Goal: Task Accomplishment & Management: Use online tool/utility

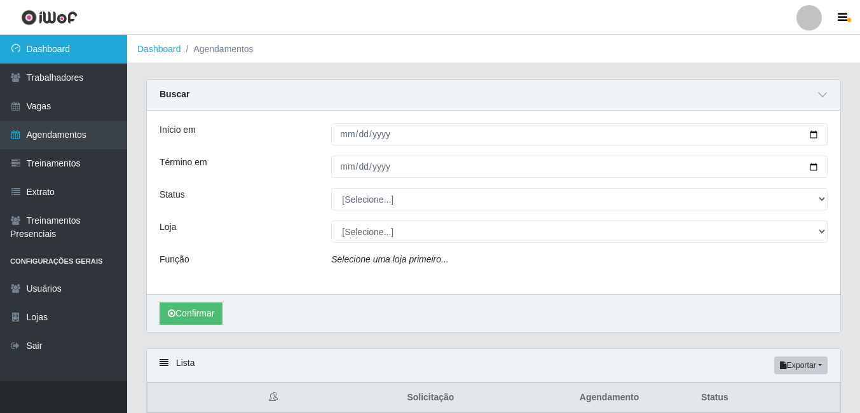
click at [58, 47] on link "Dashboard" at bounding box center [63, 49] width 127 height 29
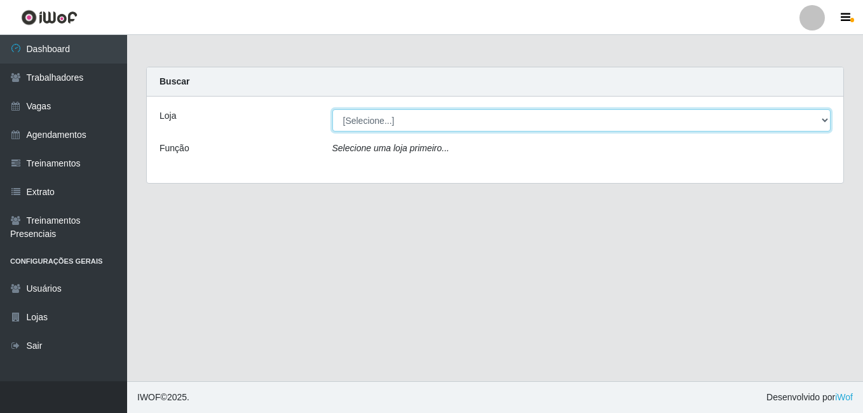
click at [418, 119] on select "[Selecione...] [GEOGRAPHIC_DATA] - [DATE][GEOGRAPHIC_DATA]" at bounding box center [581, 120] width 499 height 22
select select "471"
click at [332, 109] on select "[Selecione...] [GEOGRAPHIC_DATA] - [DATE][GEOGRAPHIC_DATA]" at bounding box center [581, 120] width 499 height 22
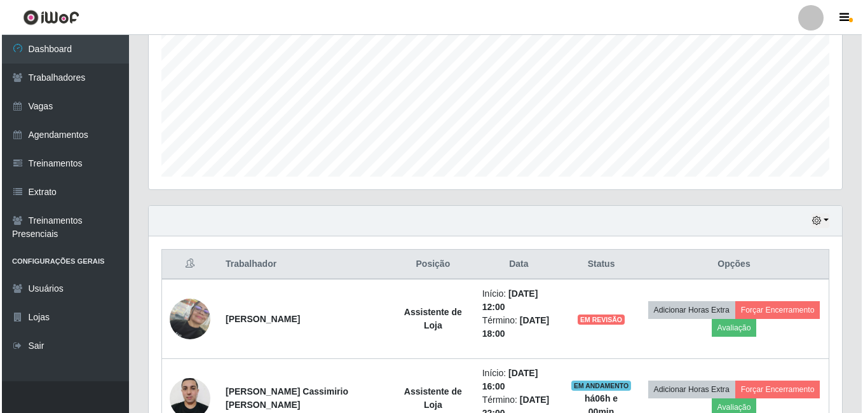
scroll to position [381, 0]
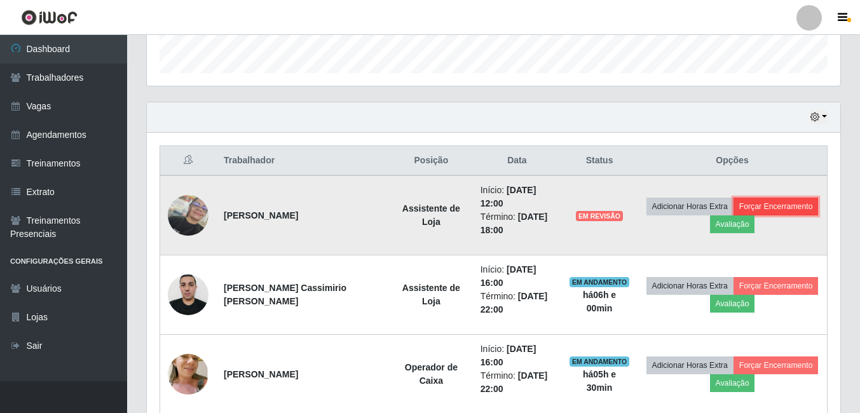
click at [772, 207] on button "Forçar Encerramento" at bounding box center [775, 207] width 85 height 18
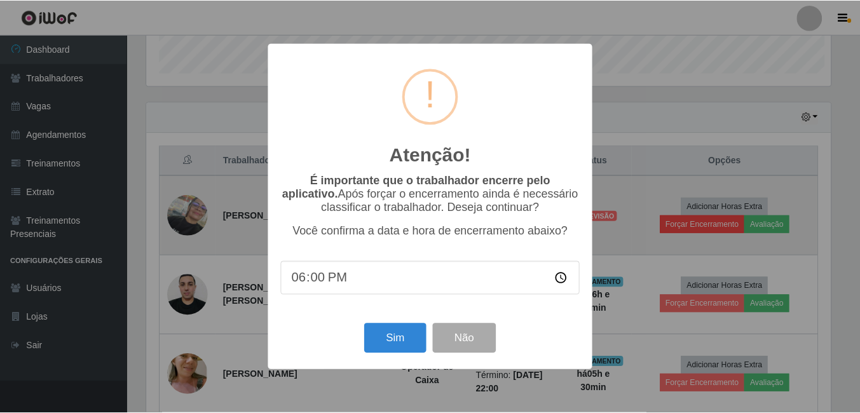
scroll to position [264, 687]
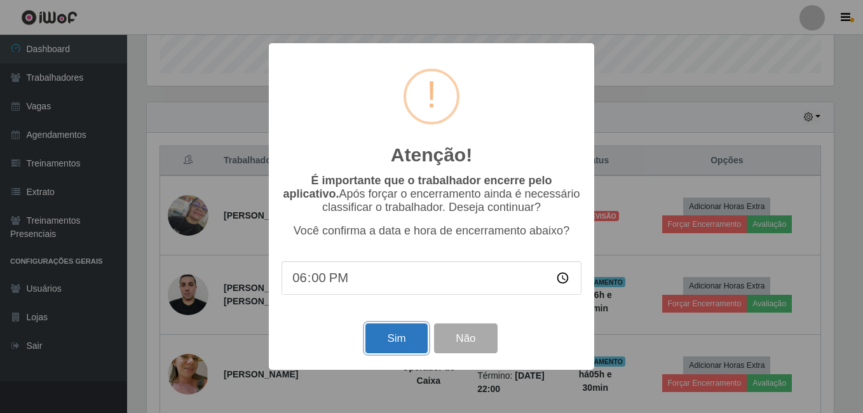
click at [390, 343] on button "Sim" at bounding box center [396, 338] width 62 height 30
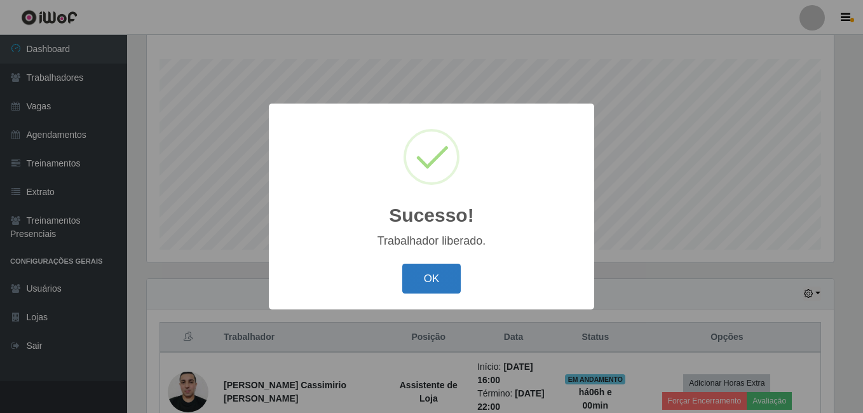
click at [449, 276] on button "OK" at bounding box center [431, 279] width 59 height 30
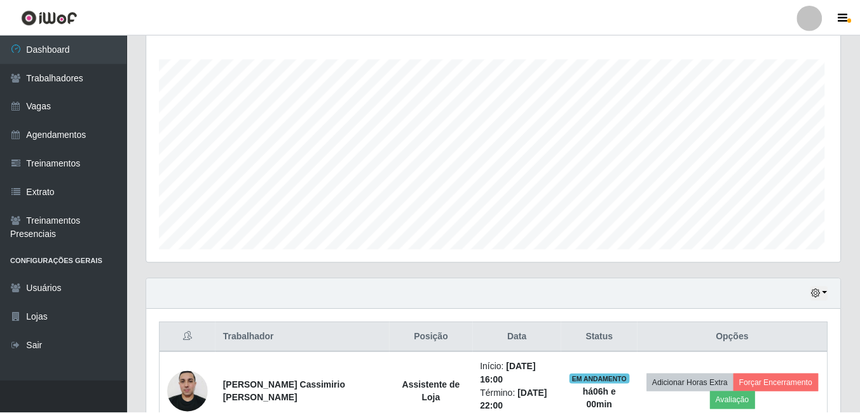
scroll to position [264, 693]
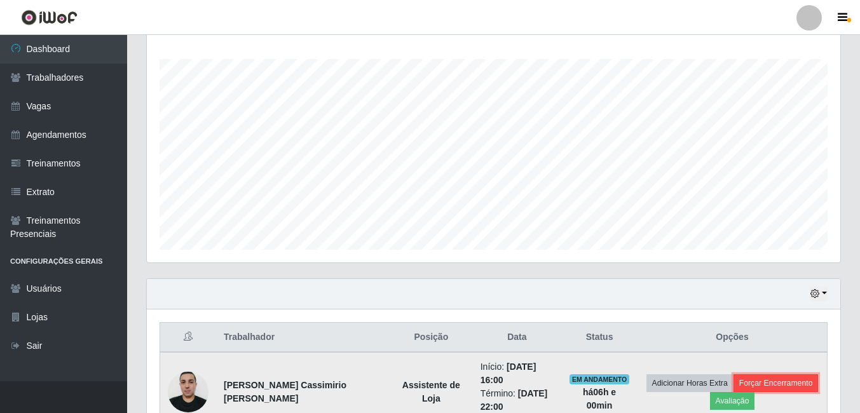
click at [741, 380] on button "Forçar Encerramento" at bounding box center [775, 383] width 85 height 18
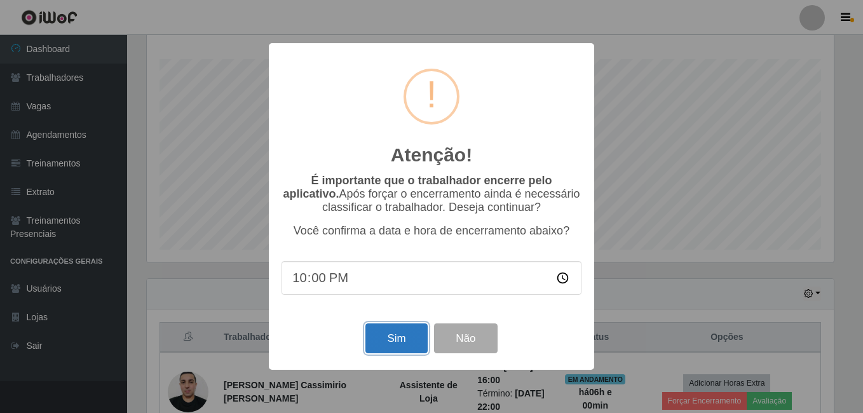
click at [396, 339] on button "Sim" at bounding box center [396, 338] width 62 height 30
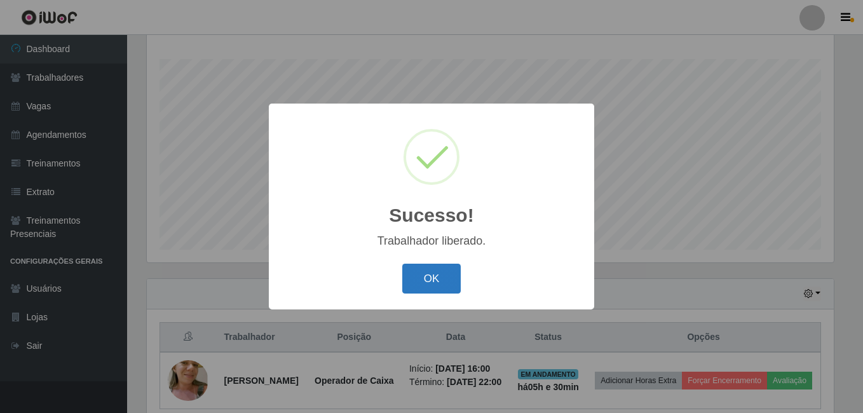
click at [411, 280] on button "OK" at bounding box center [431, 279] width 59 height 30
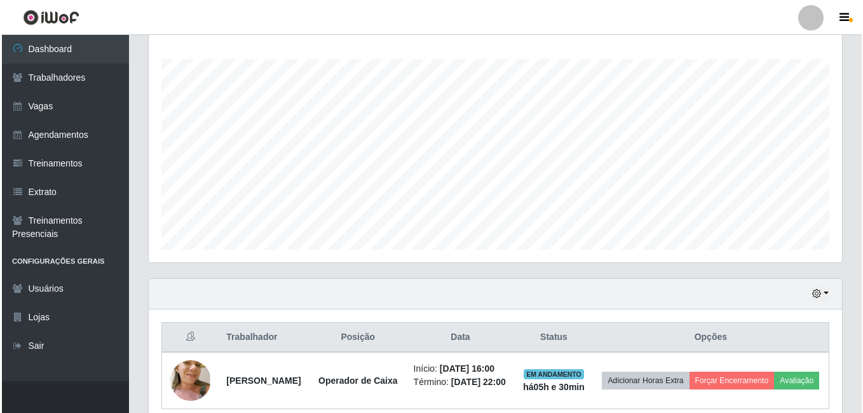
scroll to position [268, 0]
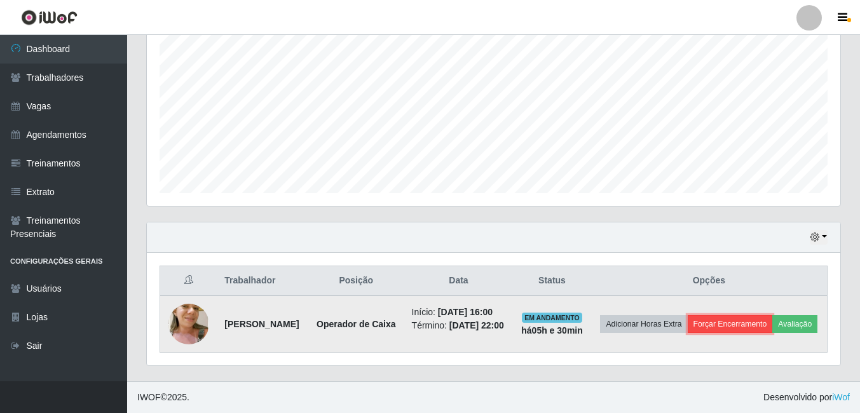
click at [773, 315] on button "Forçar Encerramento" at bounding box center [730, 324] width 85 height 18
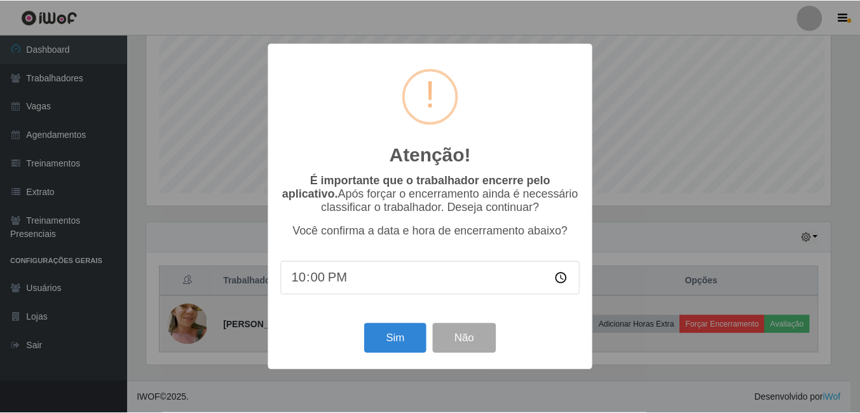
scroll to position [264, 687]
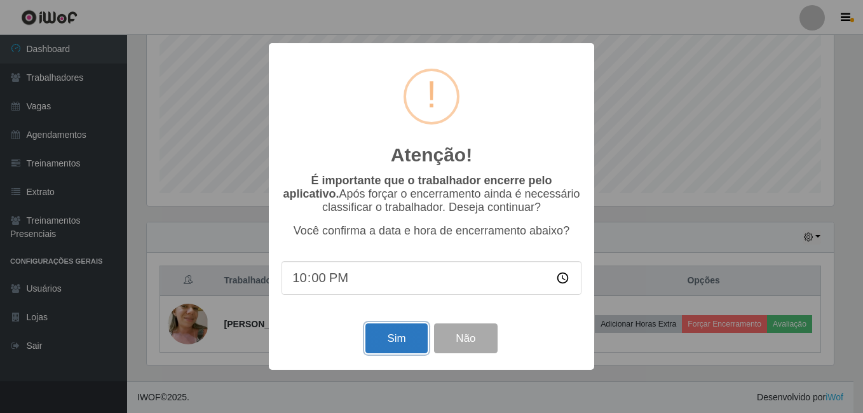
click at [386, 345] on button "Sim" at bounding box center [396, 338] width 62 height 30
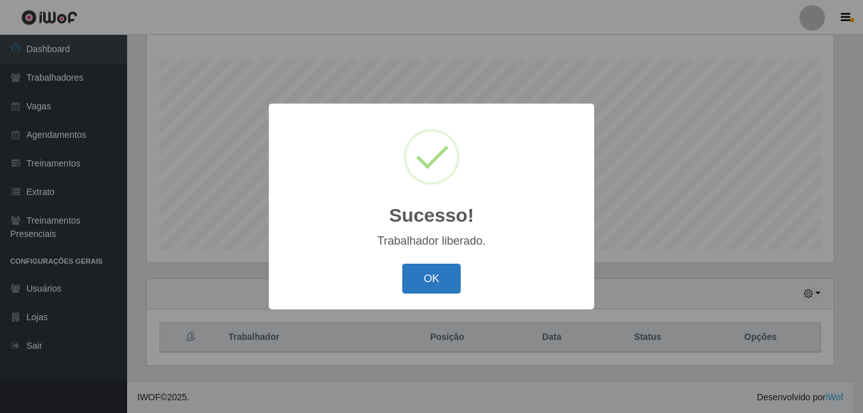
click at [425, 277] on button "OK" at bounding box center [431, 279] width 59 height 30
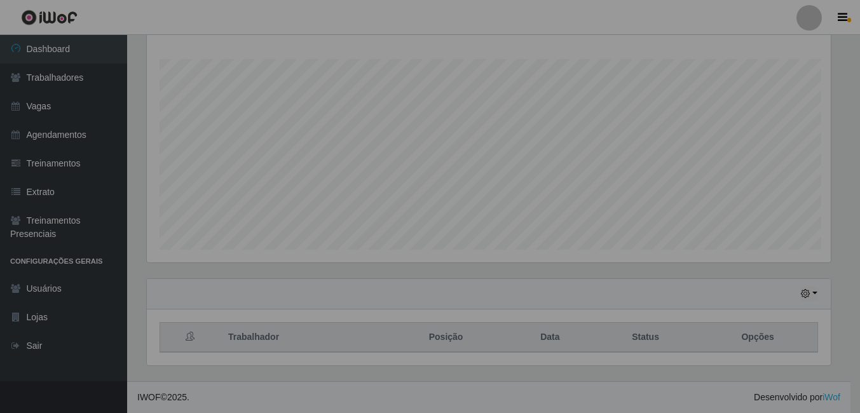
scroll to position [0, 0]
